Goal: Information Seeking & Learning: Find specific fact

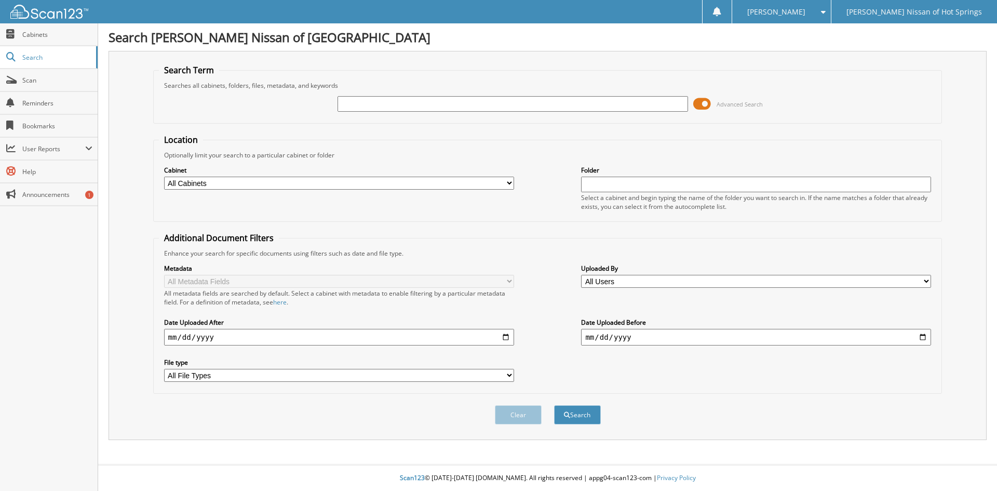
click at [385, 93] on div "Advanced Search" at bounding box center [548, 104] width 778 height 28
drag, startPoint x: 383, startPoint y: 100, endPoint x: 387, endPoint y: 109, distance: 9.5
click at [385, 109] on input "text" at bounding box center [513, 104] width 350 height 16
type input "83127"
click at [554, 405] on button "Search" at bounding box center [577, 414] width 47 height 19
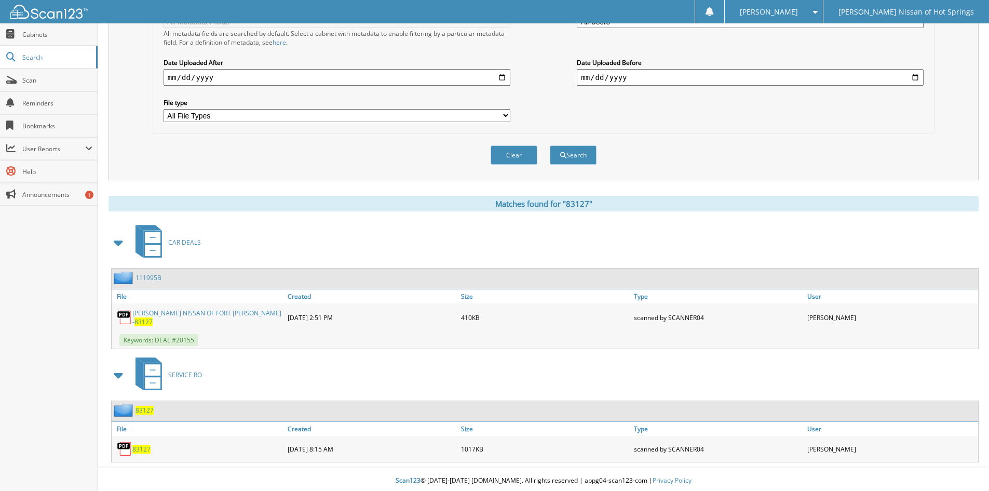
scroll to position [261, 0]
click at [139, 445] on span "83127" at bounding box center [141, 448] width 18 height 9
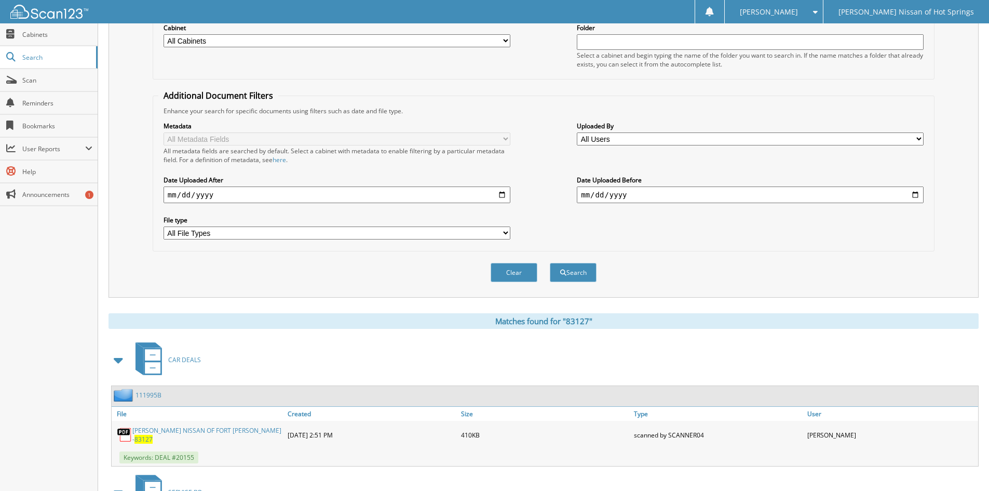
scroll to position [1, 0]
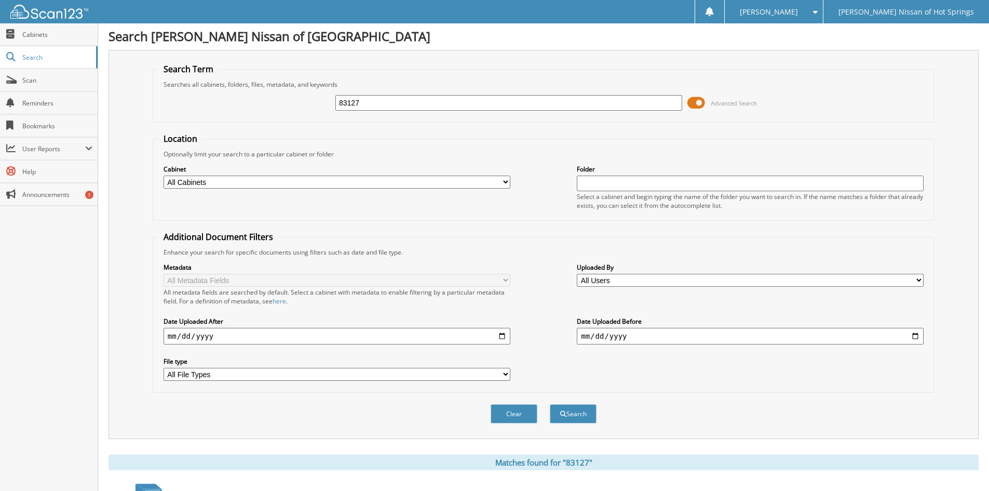
drag, startPoint x: 395, startPoint y: 102, endPoint x: 196, endPoint y: 87, distance: 199.4
click at [196, 87] on fieldset "Search Term Searches all cabinets, folders, files, metadata, and keywords 83127…" at bounding box center [544, 92] width 782 height 59
type input "niis128467"
click at [550, 404] on button "Search" at bounding box center [573, 413] width 47 height 19
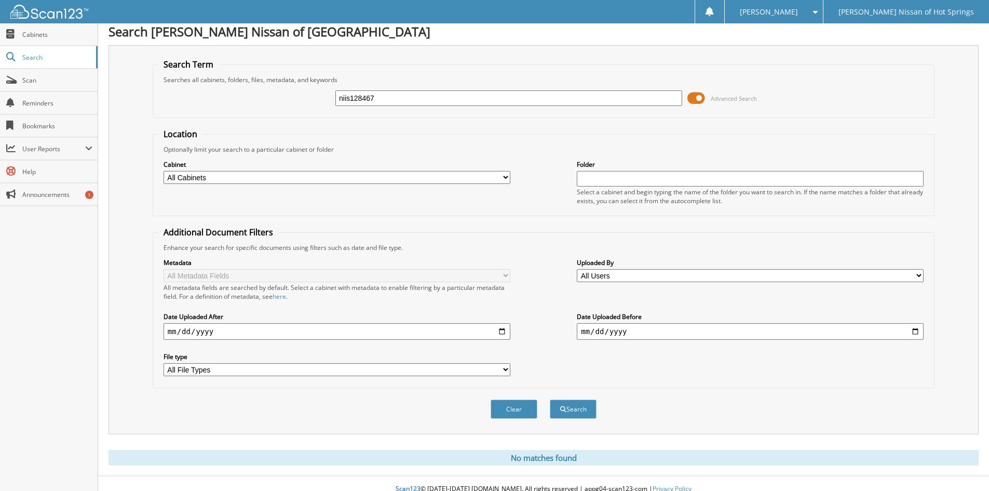
scroll to position [17, 0]
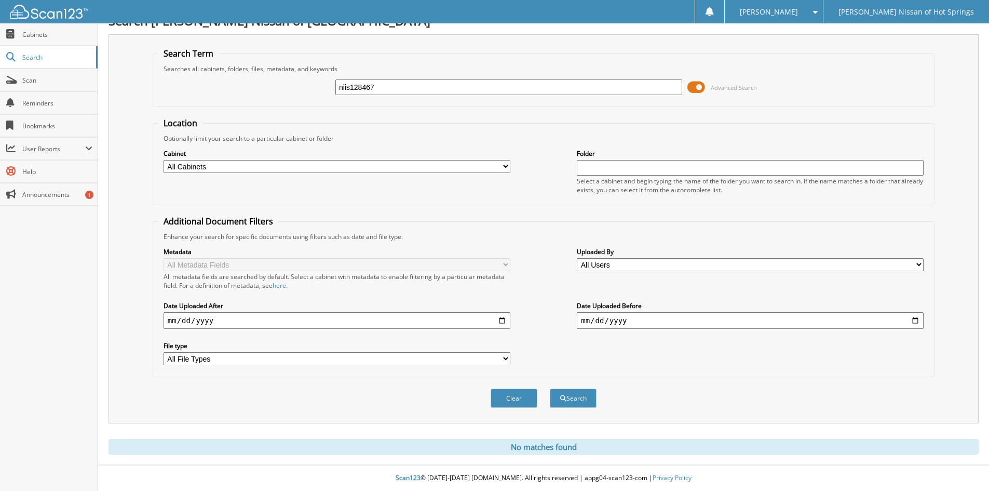
drag, startPoint x: 352, startPoint y: 88, endPoint x: 250, endPoint y: 62, distance: 104.9
click at [252, 71] on fieldset "Search Term Searches all cabinets, folders, files, metadata, and keywords niis1…" at bounding box center [544, 77] width 782 height 59
type input "128467"
click at [550, 388] on button "Search" at bounding box center [573, 397] width 47 height 19
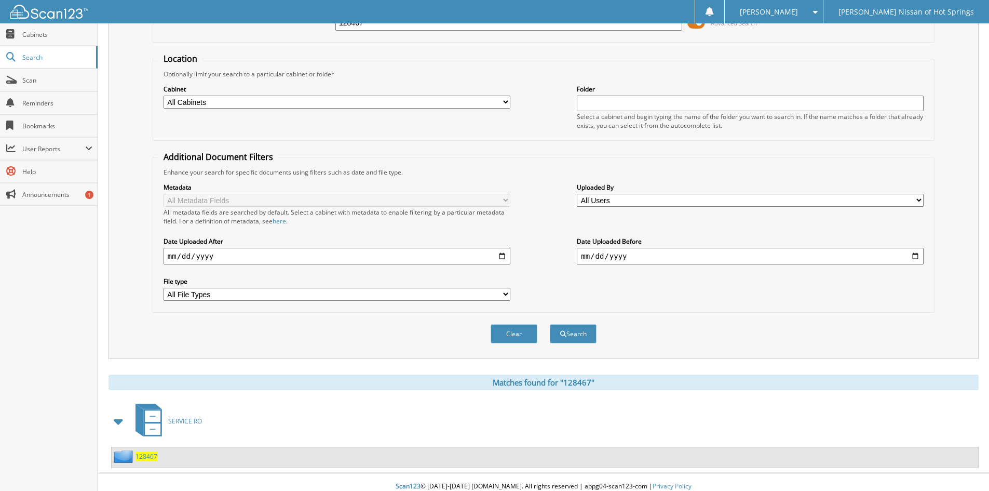
scroll to position [90, 0]
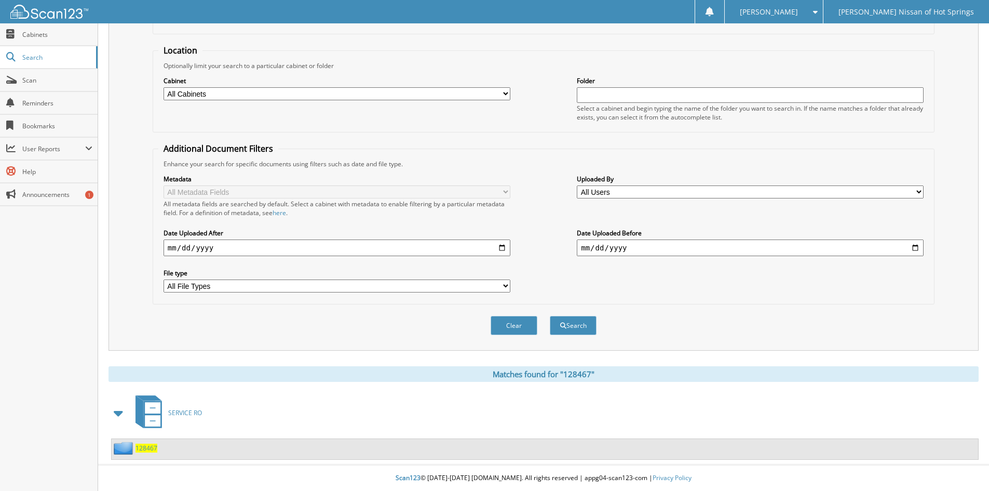
click at [149, 446] on span "128467" at bounding box center [147, 448] width 22 height 9
